Goal: Task Accomplishment & Management: Complete application form

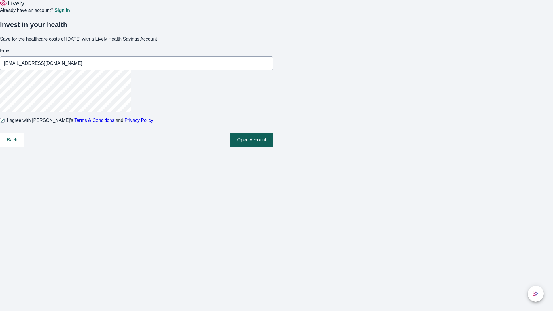
click at [273, 147] on button "Open Account" at bounding box center [251, 140] width 43 height 14
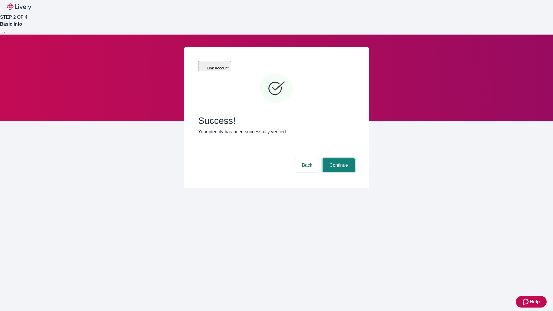
click at [338, 158] on button "Continue" at bounding box center [339, 165] width 32 height 14
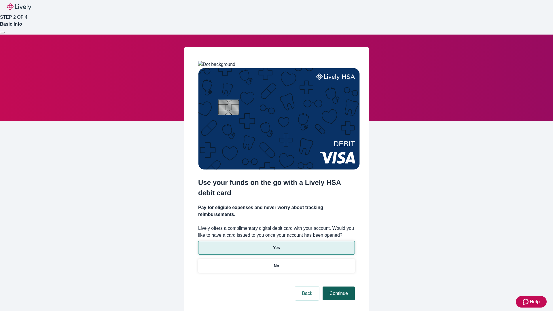
click at [276, 263] on p "No" at bounding box center [276, 266] width 5 height 6
click at [338, 287] on button "Continue" at bounding box center [339, 294] width 32 height 14
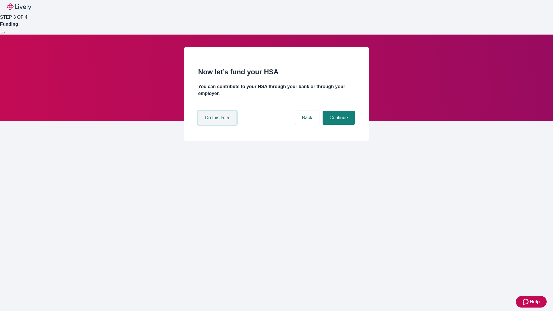
click at [218, 125] on button "Do this later" at bounding box center [217, 118] width 38 height 14
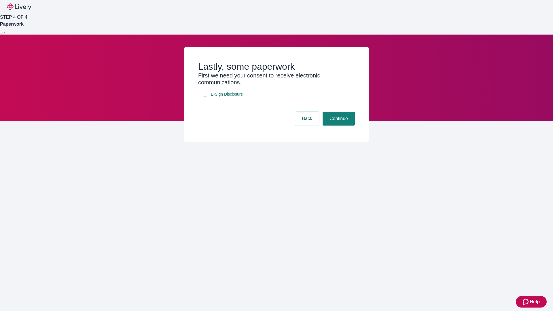
click at [205, 97] on input "E-Sign Disclosure" at bounding box center [205, 94] width 5 height 5
checkbox input "true"
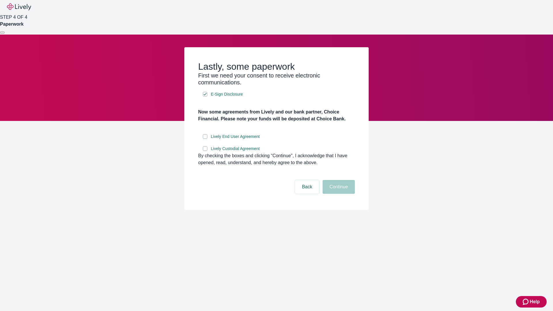
click at [205, 139] on input "Lively End User Agreement" at bounding box center [205, 136] width 5 height 5
checkbox input "true"
click at [205, 151] on input "Lively Custodial Agreement" at bounding box center [205, 148] width 5 height 5
checkbox input "true"
click at [338, 194] on button "Continue" at bounding box center [339, 187] width 32 height 14
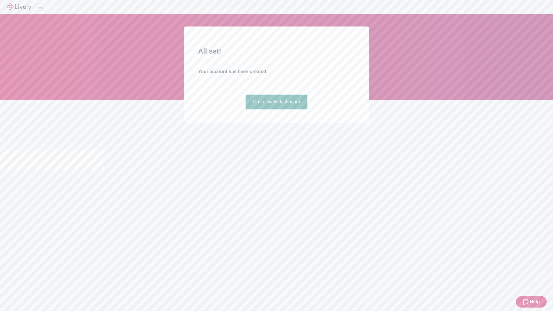
click at [276, 109] on link "Go to Lively dashboard" at bounding box center [276, 102] width 61 height 14
